Goal: Information Seeking & Learning: Learn about a topic

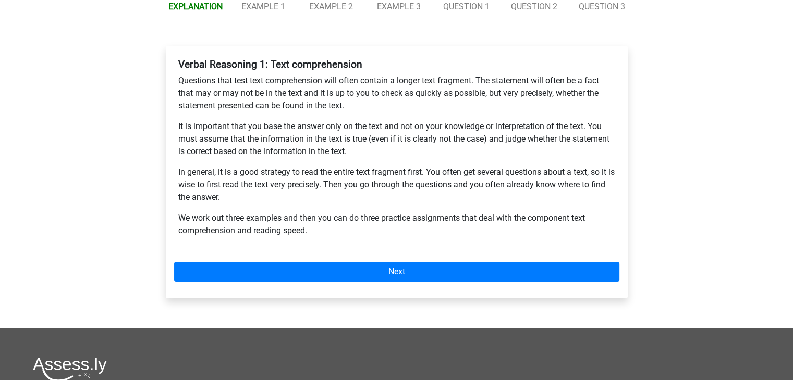
scroll to position [260, 0]
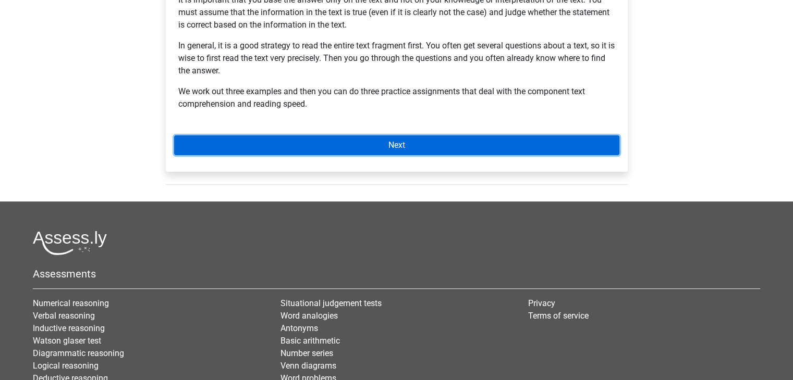
click at [299, 149] on link "Next" at bounding box center [396, 146] width 445 height 20
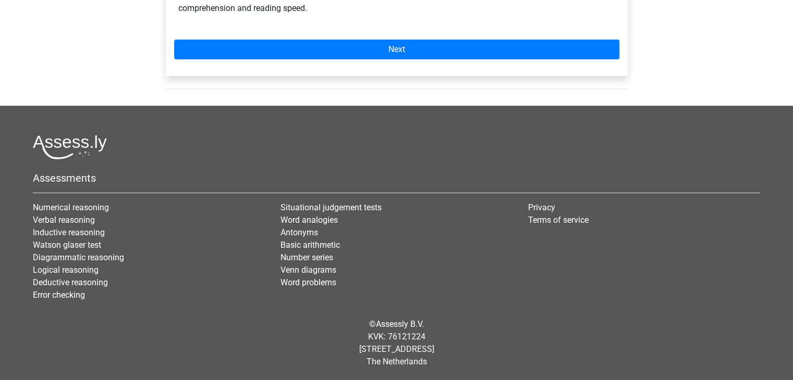
scroll to position [357, 0]
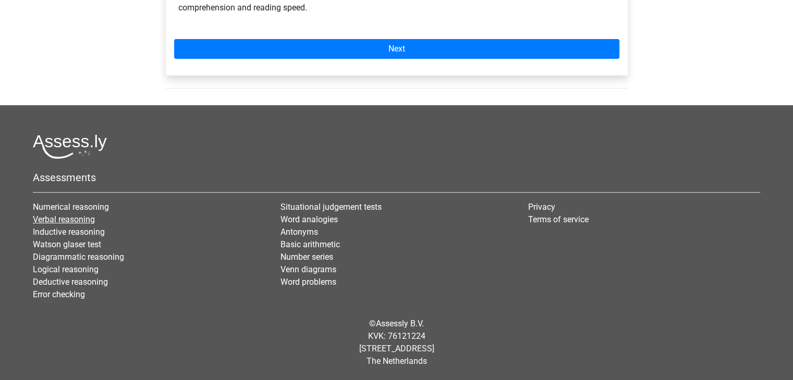
click at [54, 218] on link "Verbal reasoning" at bounding box center [64, 220] width 62 height 10
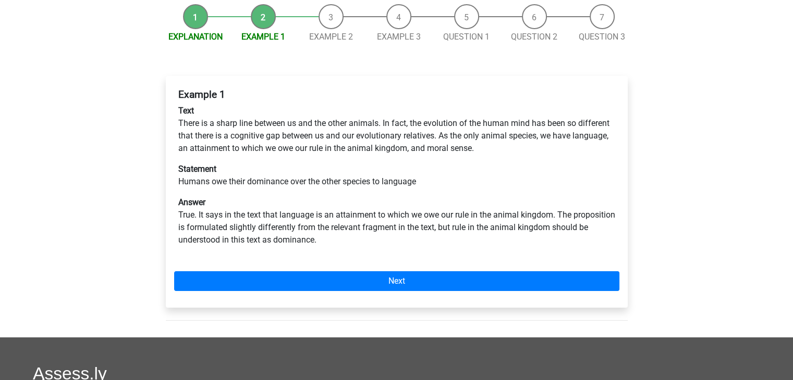
scroll to position [104, 0]
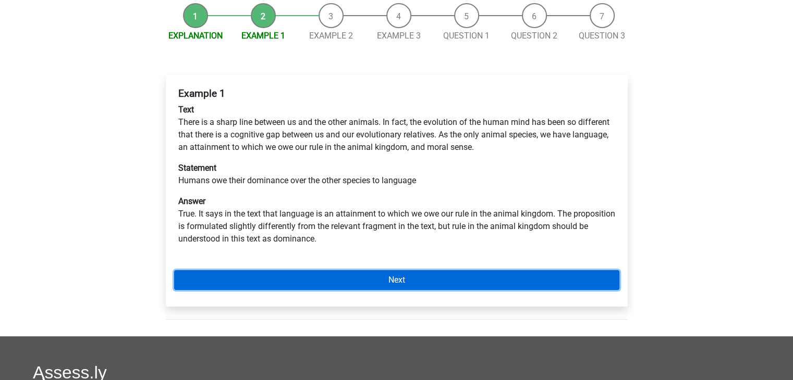
click at [310, 283] on link "Next" at bounding box center [396, 281] width 445 height 20
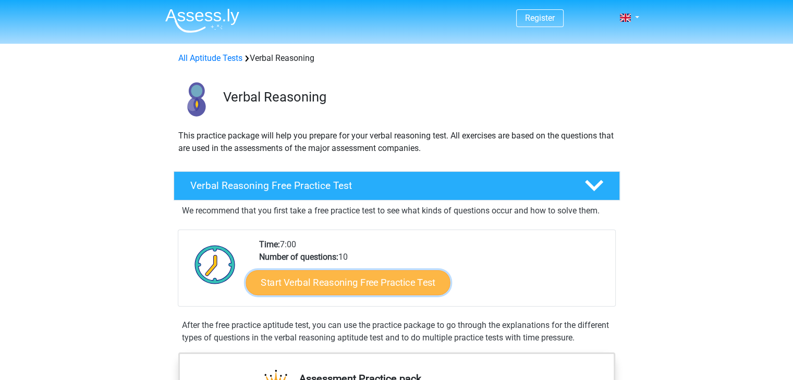
click at [370, 282] on link "Start Verbal Reasoning Free Practice Test" at bounding box center [347, 283] width 204 height 25
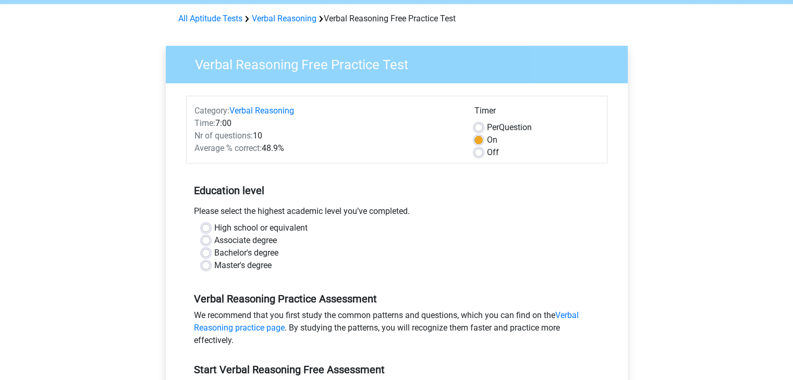
scroll to position [42, 0]
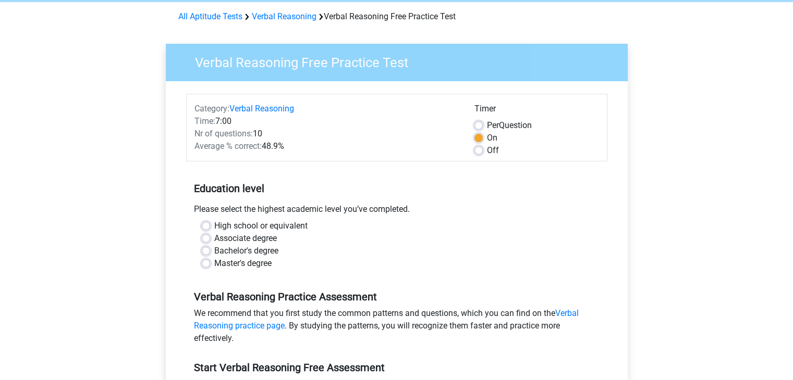
click at [214, 253] on label "Bachelor's degree" at bounding box center [246, 251] width 64 height 13
click at [203, 253] on input "Bachelor's degree" at bounding box center [206, 250] width 8 height 10
radio input "true"
click at [214, 267] on label "Master's degree" at bounding box center [242, 263] width 57 height 13
click at [204, 267] on input "Master's degree" at bounding box center [206, 262] width 8 height 10
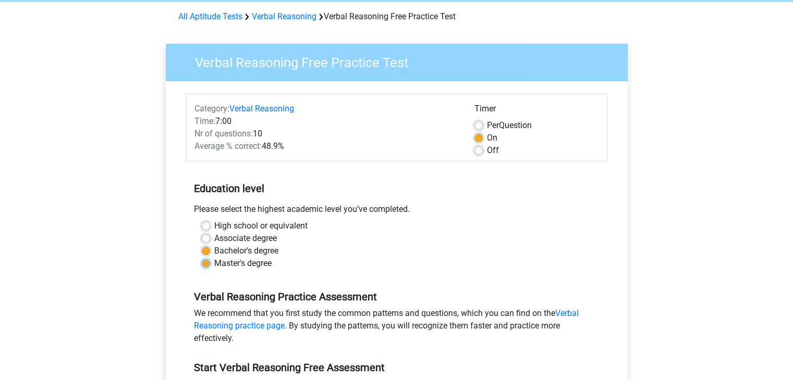
radio input "true"
click at [126, 228] on div "Register Nederlands English" at bounding box center [396, 370] width 793 height 824
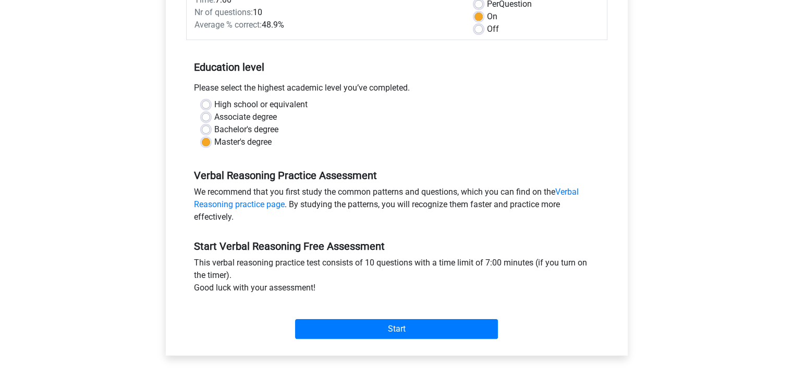
scroll to position [271, 0]
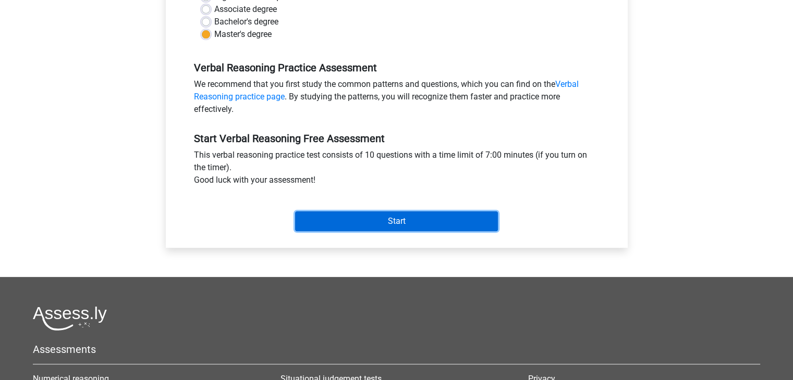
click at [367, 220] on input "Start" at bounding box center [396, 222] width 203 height 20
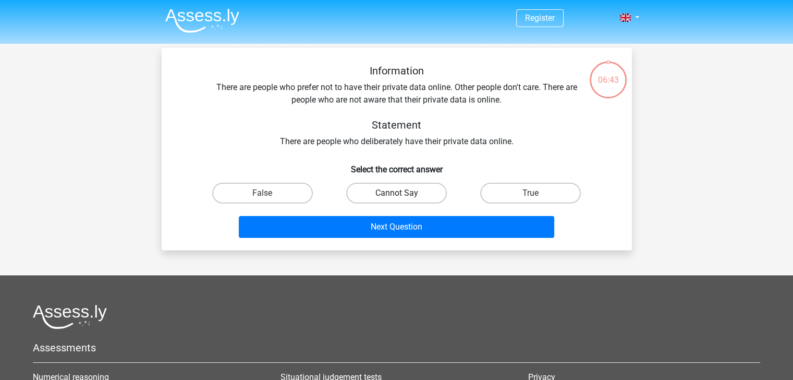
click at [401, 192] on label "Cannot Say" at bounding box center [396, 193] width 101 height 21
click at [401, 193] on input "Cannot Say" at bounding box center [399, 196] width 7 height 7
radio input "true"
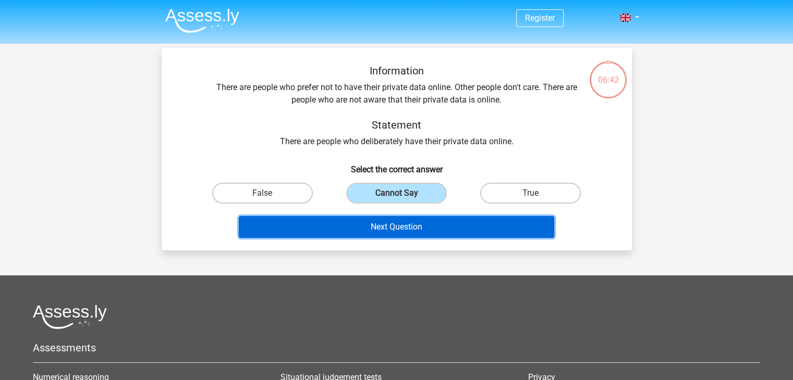
click at [443, 229] on button "Next Question" at bounding box center [396, 227] width 315 height 22
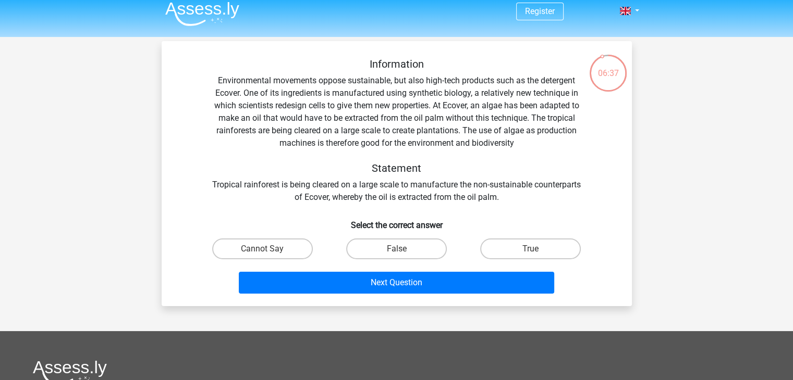
scroll to position [6, 0]
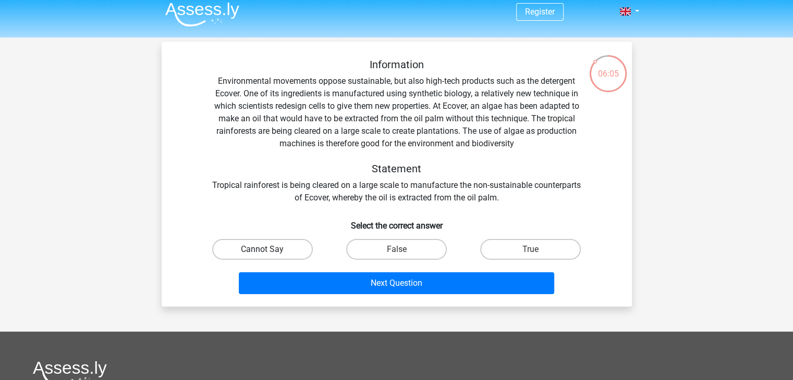
click at [263, 249] on label "Cannot Say" at bounding box center [262, 249] width 101 height 21
click at [263, 250] on input "Cannot Say" at bounding box center [265, 253] width 7 height 7
radio input "true"
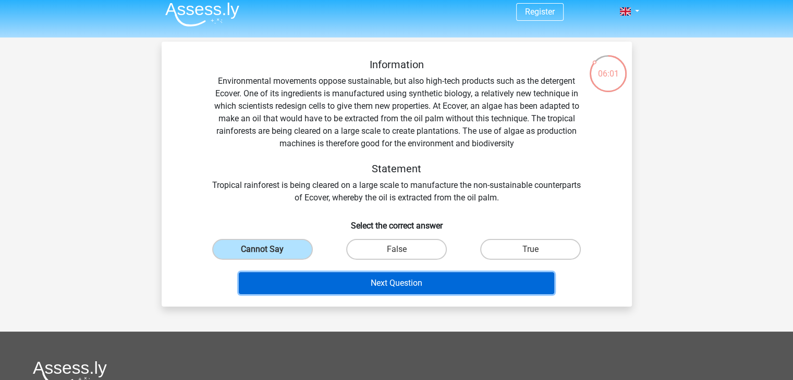
click at [352, 288] on button "Next Question" at bounding box center [396, 284] width 315 height 22
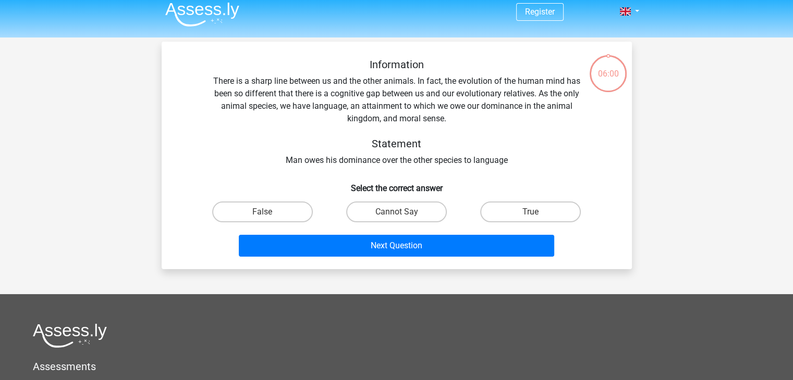
scroll to position [48, 0]
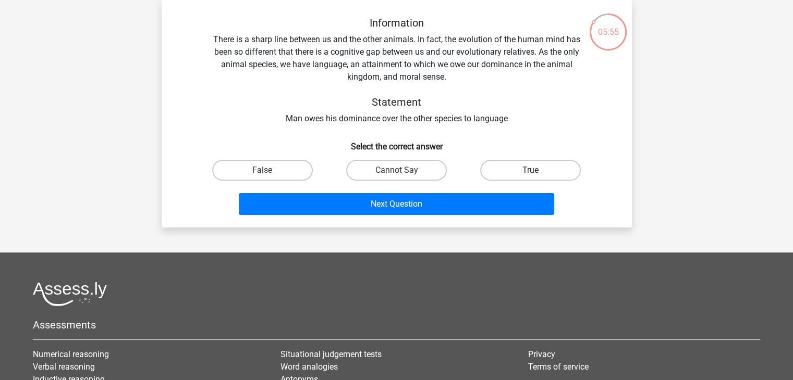
click at [525, 174] on label "True" at bounding box center [530, 170] width 101 height 21
click at [531, 174] on input "True" at bounding box center [534, 173] width 7 height 7
radio input "true"
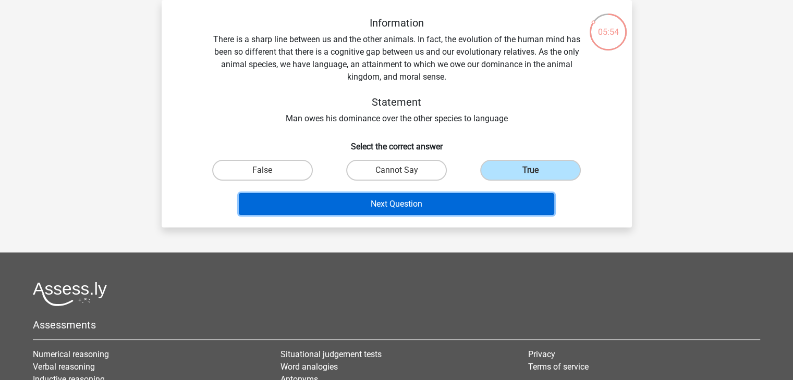
click at [417, 211] on button "Next Question" at bounding box center [396, 204] width 315 height 22
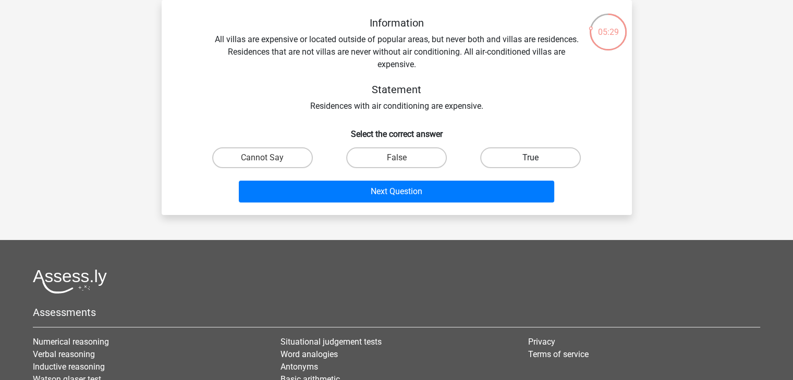
click at [529, 160] on label "True" at bounding box center [530, 158] width 101 height 21
click at [531, 160] on input "True" at bounding box center [534, 161] width 7 height 7
radio input "true"
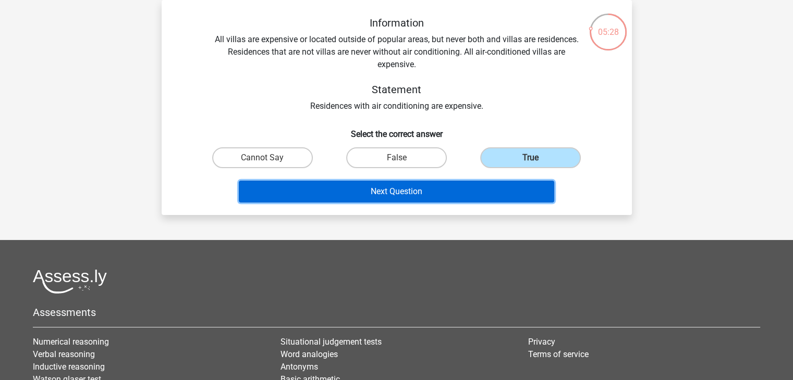
click at [424, 188] on button "Next Question" at bounding box center [396, 192] width 315 height 22
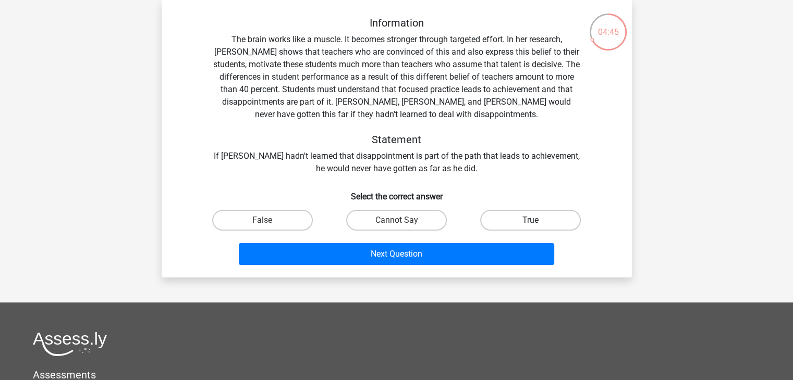
click at [558, 228] on label "True" at bounding box center [530, 220] width 101 height 21
click at [537, 227] on input "True" at bounding box center [534, 223] width 7 height 7
radio input "true"
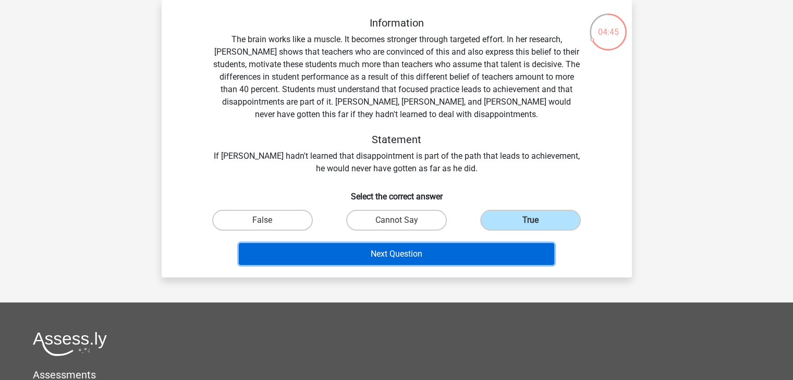
click at [435, 255] on button "Next Question" at bounding box center [396, 254] width 315 height 22
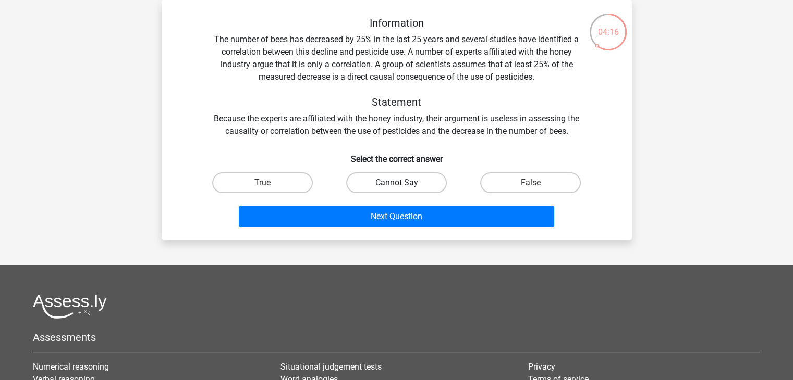
click at [418, 185] on label "Cannot Say" at bounding box center [396, 183] width 101 height 21
click at [403, 185] on input "Cannot Say" at bounding box center [399, 186] width 7 height 7
radio input "true"
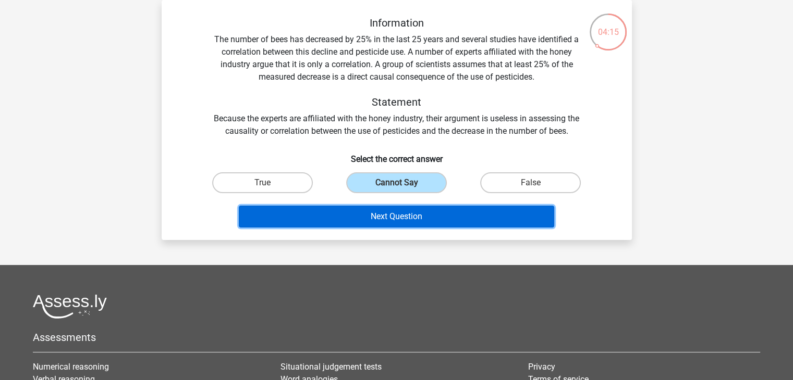
click at [425, 219] on button "Next Question" at bounding box center [396, 217] width 315 height 22
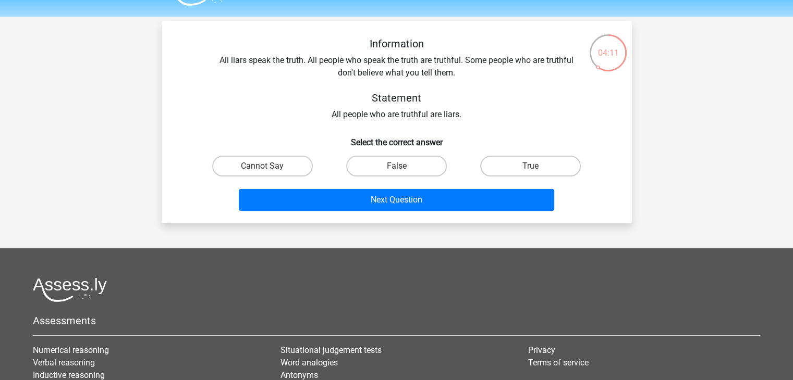
scroll to position [0, 0]
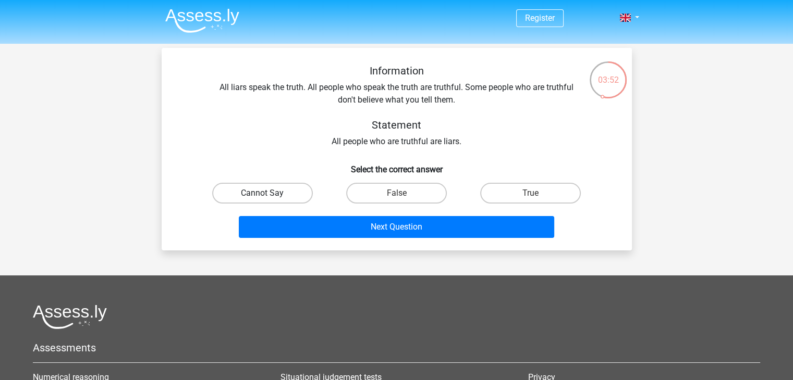
click at [251, 190] on label "Cannot Say" at bounding box center [262, 193] width 101 height 21
click at [262, 193] on input "Cannot Say" at bounding box center [265, 196] width 7 height 7
radio input "true"
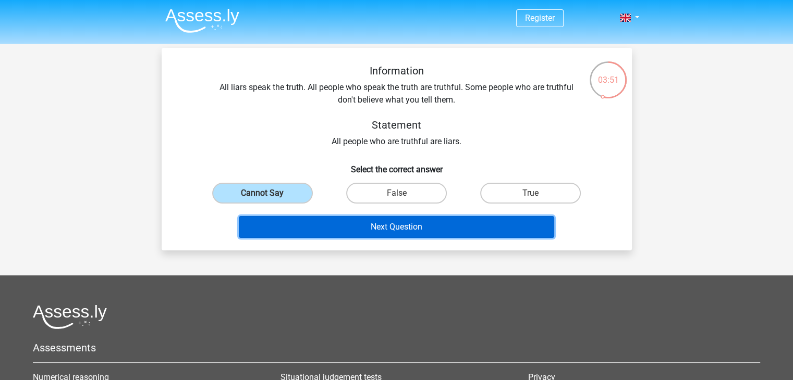
click at [362, 226] on button "Next Question" at bounding box center [396, 227] width 315 height 22
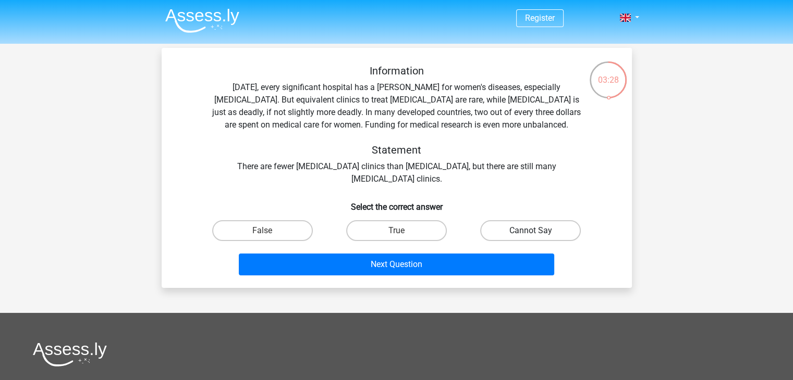
click at [530, 230] on label "Cannot Say" at bounding box center [530, 230] width 101 height 21
click at [531, 231] on input "Cannot Say" at bounding box center [534, 234] width 7 height 7
radio input "true"
click at [300, 234] on label "False" at bounding box center [262, 230] width 101 height 21
click at [269, 234] on input "False" at bounding box center [265, 234] width 7 height 7
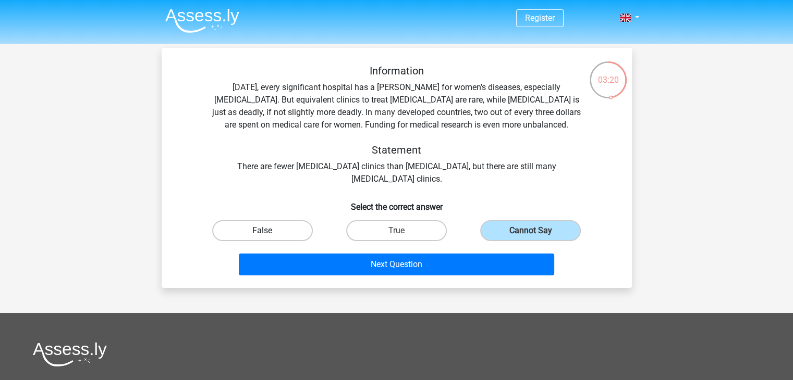
radio input "true"
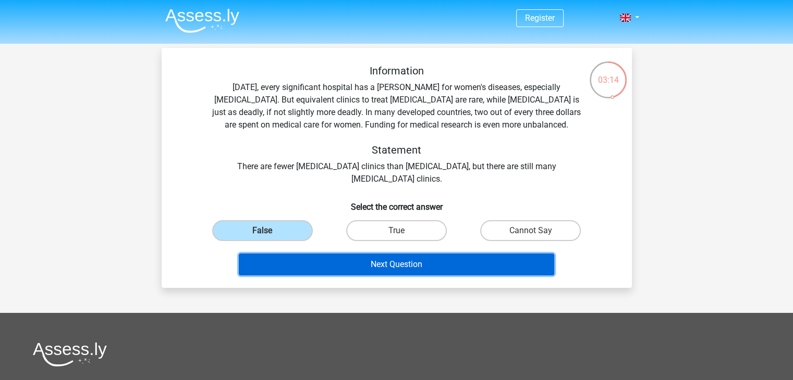
click at [338, 265] on button "Next Question" at bounding box center [396, 265] width 315 height 22
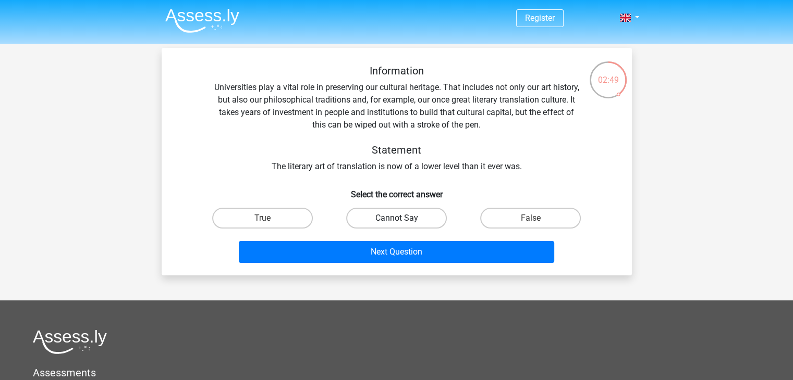
click at [419, 223] on label "Cannot Say" at bounding box center [396, 218] width 101 height 21
click at [403, 223] on input "Cannot Say" at bounding box center [399, 221] width 7 height 7
radio input "true"
click at [463, 267] on div "Information Universities play a vital role in preserving our cultural heritage.…" at bounding box center [397, 162] width 470 height 228
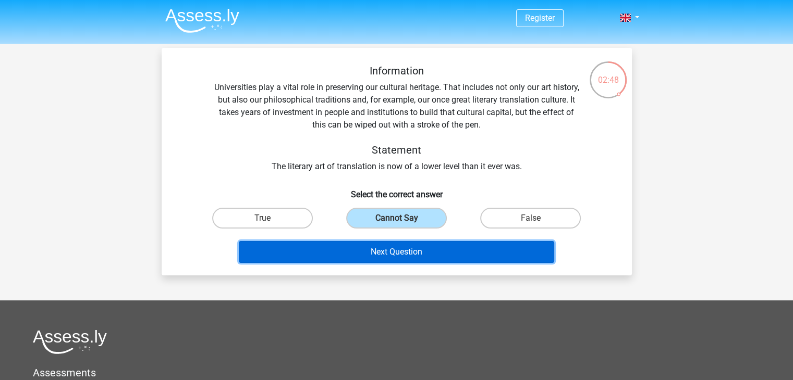
click at [417, 248] on button "Next Question" at bounding box center [396, 252] width 315 height 22
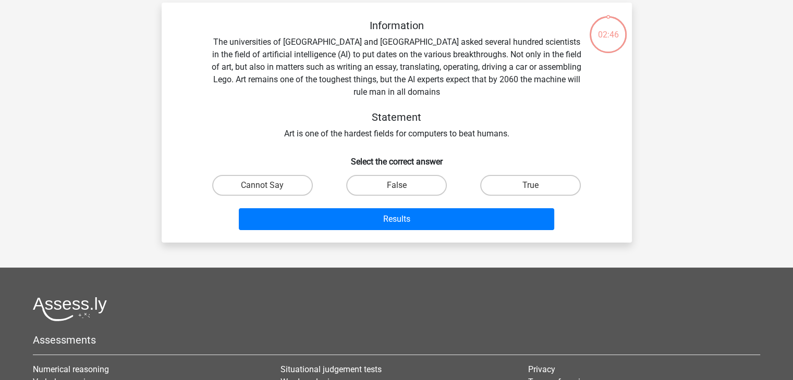
scroll to position [48, 0]
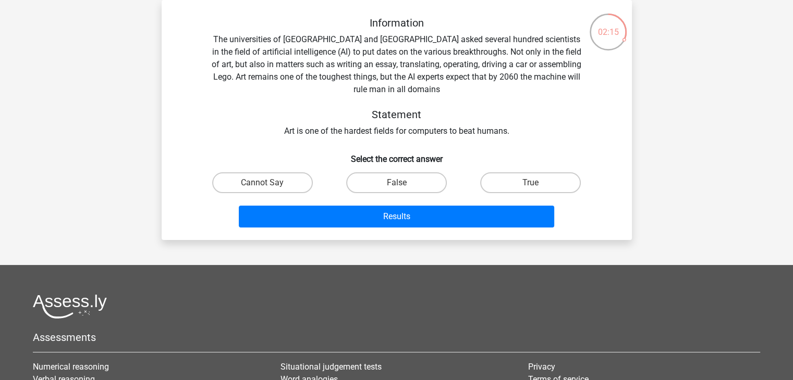
click at [368, 130] on div "Information The universities of Oxford and Yale asked several hundred scientist…" at bounding box center [396, 77] width 437 height 121
click at [532, 184] on input "True" at bounding box center [534, 186] width 7 height 7
radio input "true"
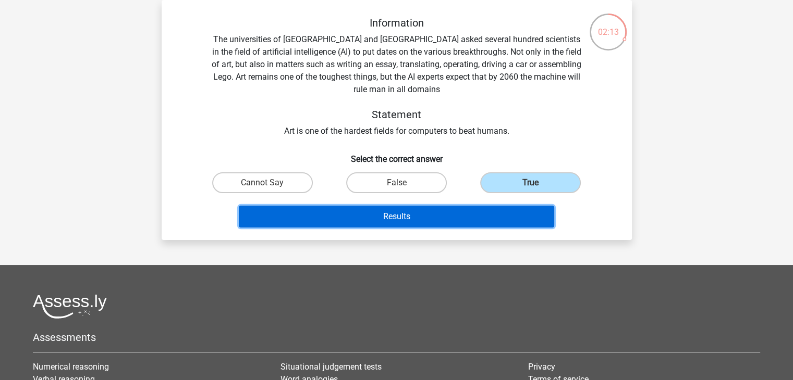
click at [450, 215] on button "Results" at bounding box center [396, 217] width 315 height 22
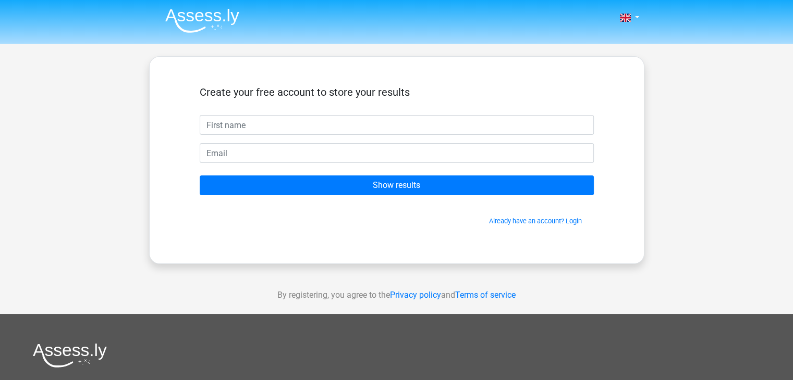
click at [406, 126] on input "text" at bounding box center [397, 125] width 394 height 20
type input "n"
type input "NV"
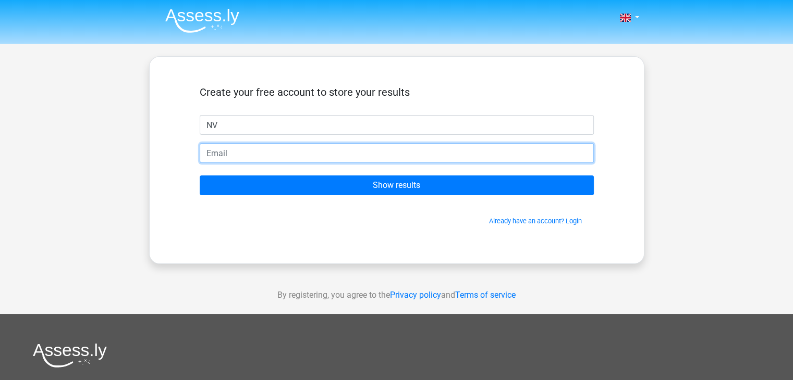
click at [234, 151] on input "email" at bounding box center [397, 153] width 394 height 20
type input "[EMAIL_ADDRESS][DOMAIN_NAME]"
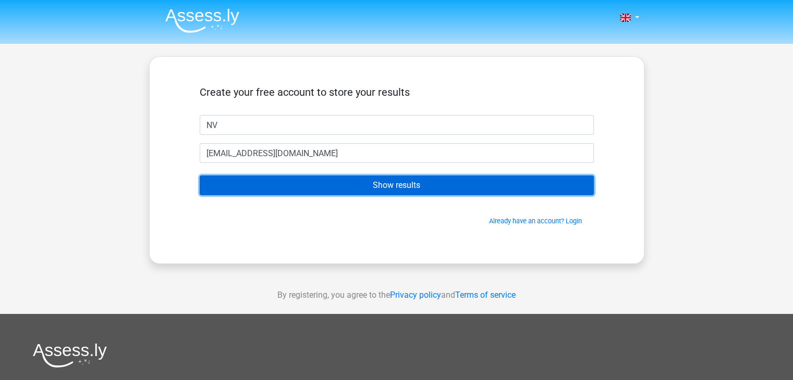
click at [325, 186] on input "Show results" at bounding box center [397, 186] width 394 height 20
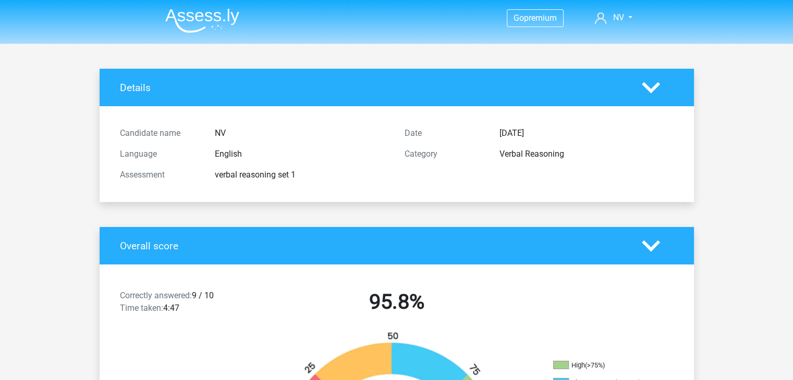
click at [476, 4] on nav "Go premium NV nilayv1996@gmail.com" at bounding box center [397, 19] width 480 height 34
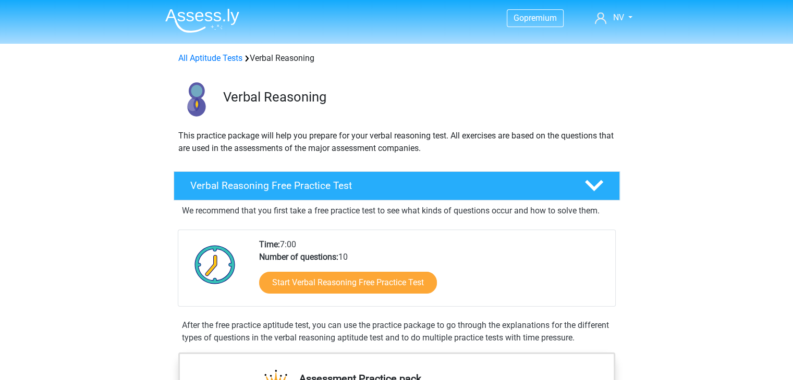
scroll to position [106, 0]
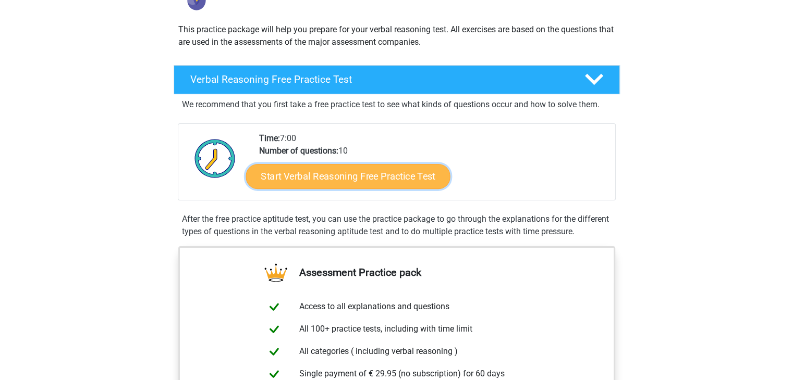
click at [348, 181] on link "Start Verbal Reasoning Free Practice Test" at bounding box center [347, 176] width 204 height 25
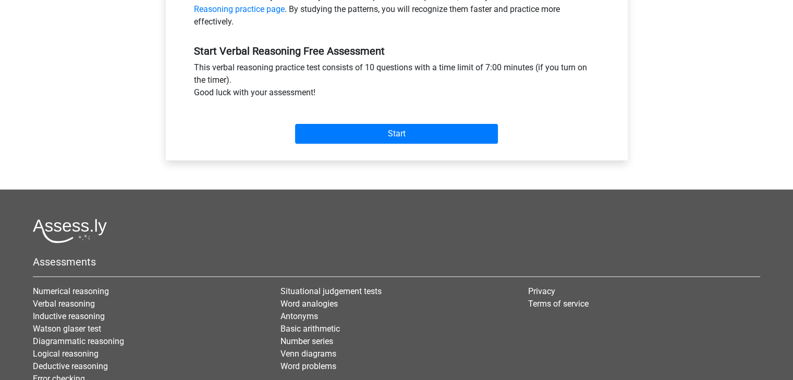
scroll to position [415, 0]
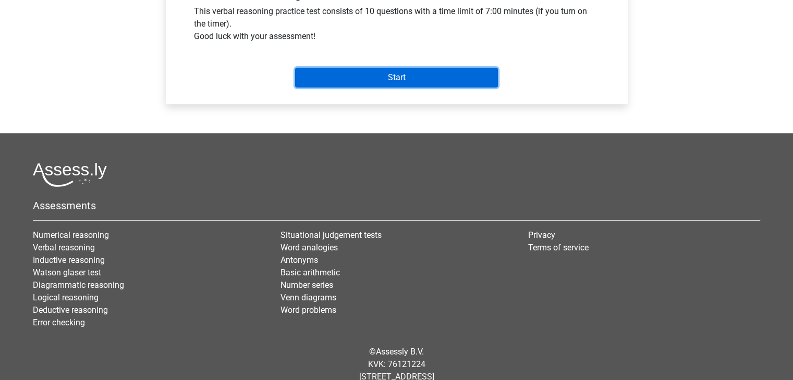
click at [402, 71] on input "Start" at bounding box center [396, 78] width 203 height 20
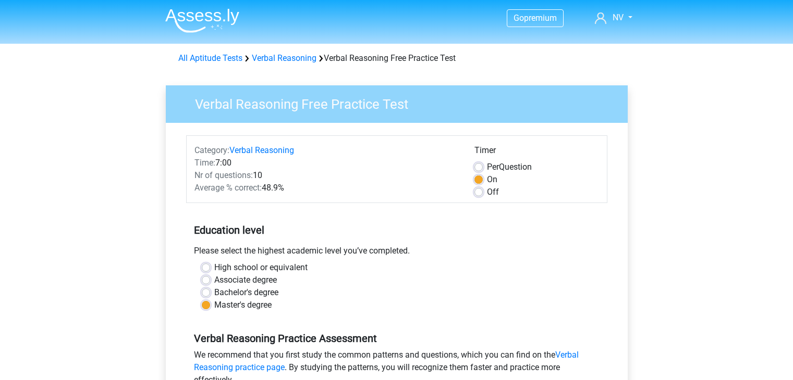
scroll to position [415, 0]
